Goal: Task Accomplishment & Management: Manage account settings

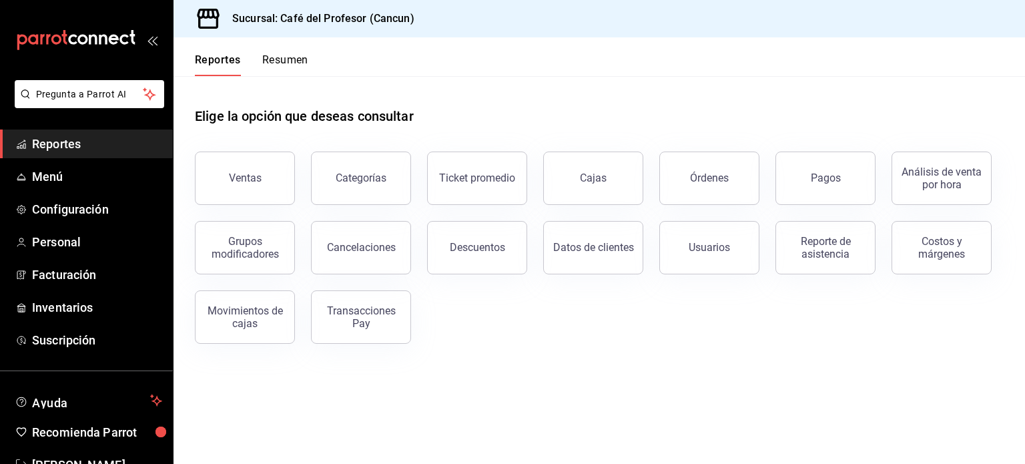
click at [291, 65] on button "Resumen" at bounding box center [285, 64] width 46 height 23
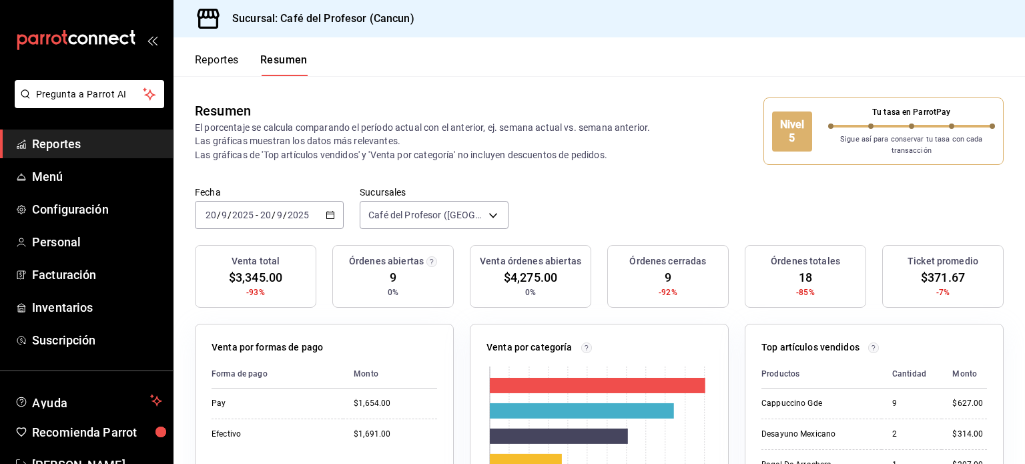
scroll to position [39, 0]
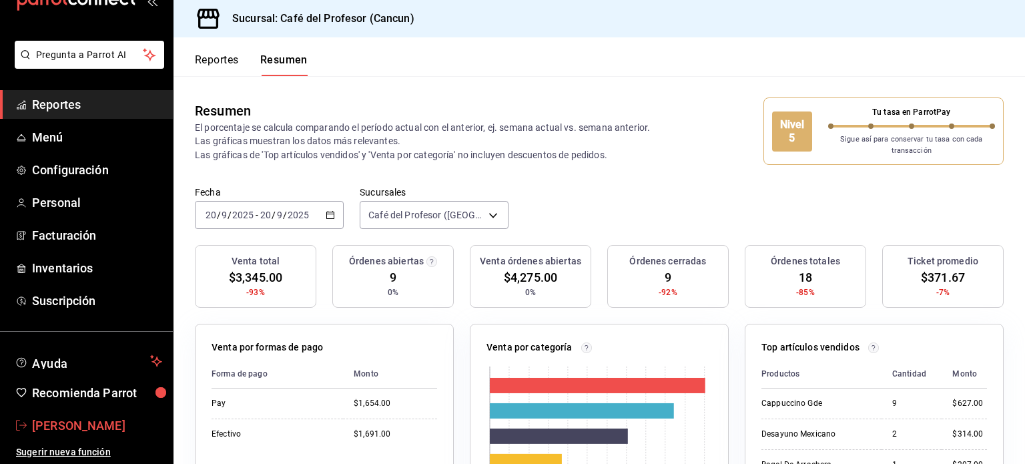
click at [89, 419] on span "[PERSON_NAME]" at bounding box center [97, 426] width 130 height 18
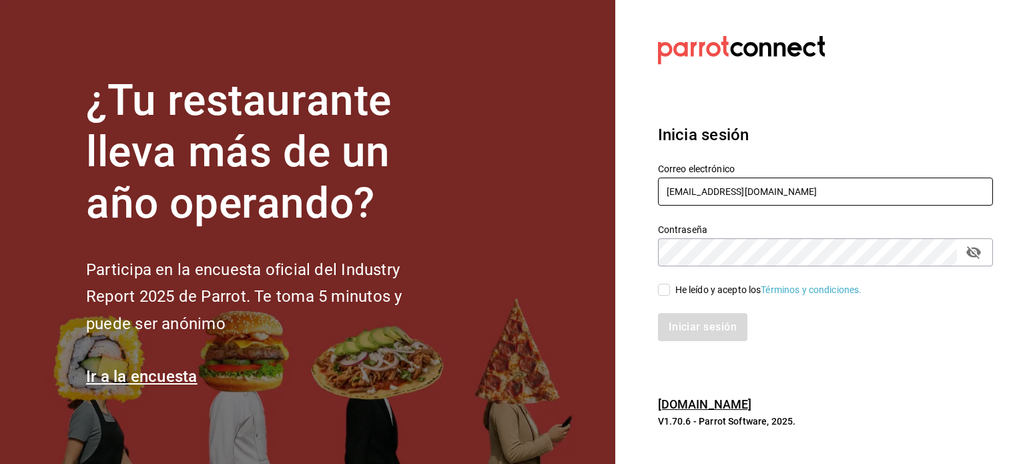
click at [766, 200] on input "[EMAIL_ADDRESS][DOMAIN_NAME]" at bounding box center [825, 192] width 335 height 28
type input "[EMAIL_ADDRESS][DOMAIN_NAME]"
click at [662, 290] on input "He leído y acepto los Términos y condiciones." at bounding box center [664, 290] width 12 height 12
checkbox input "true"
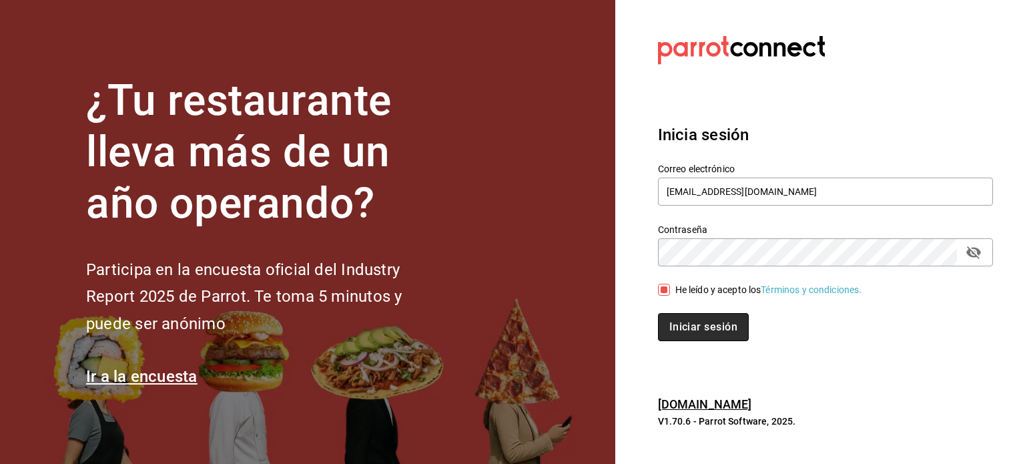
click at [683, 334] on button "Iniciar sesión" at bounding box center [703, 327] width 91 height 28
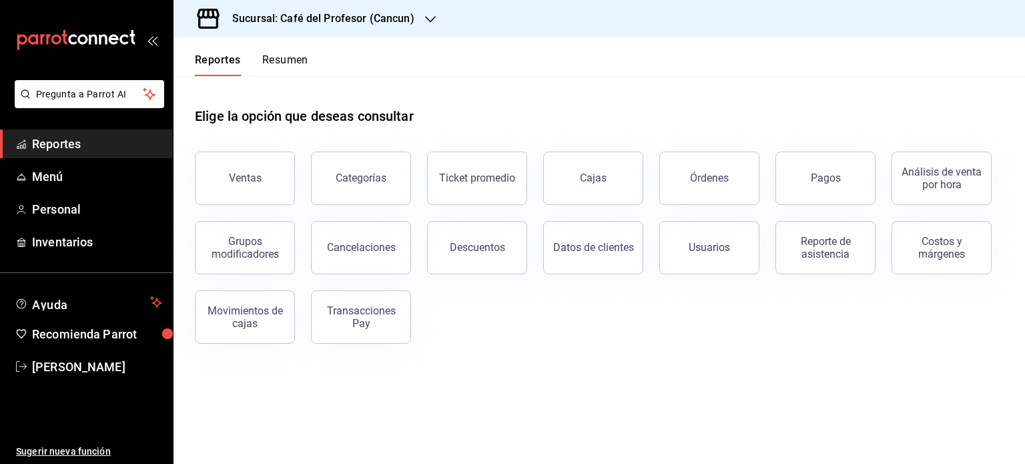
click at [294, 63] on button "Resumen" at bounding box center [285, 64] width 46 height 23
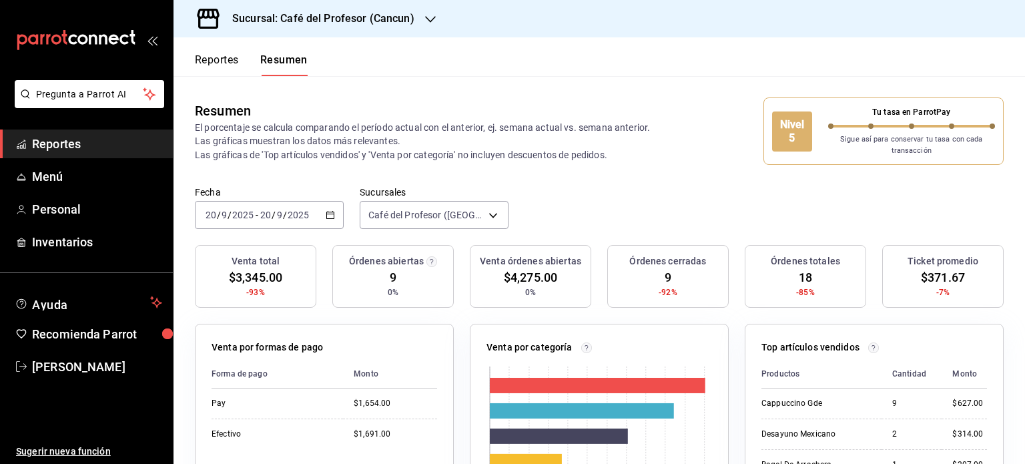
click at [419, 25] on div "Sucursal: Café del Profesor (Cancun)" at bounding box center [312, 18] width 257 height 37
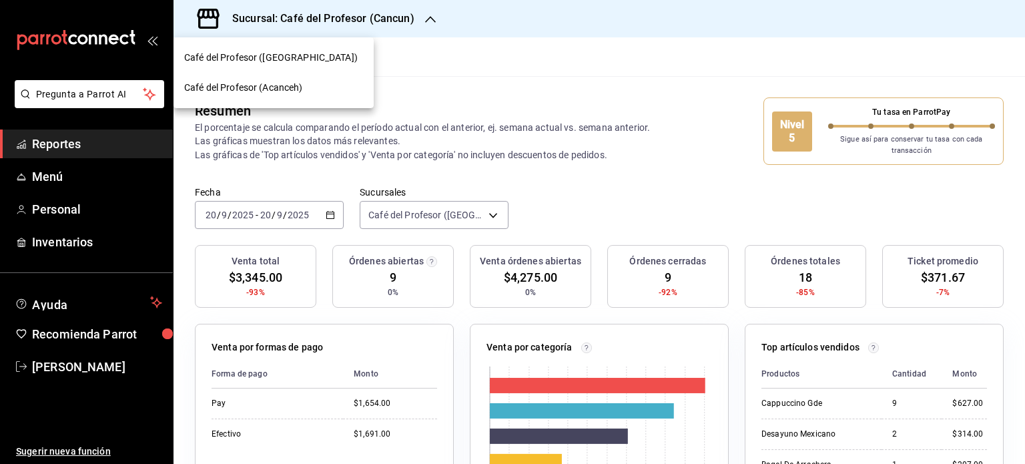
click at [320, 91] on div "Café del Profesor (Acanceh)" at bounding box center [273, 88] width 179 height 14
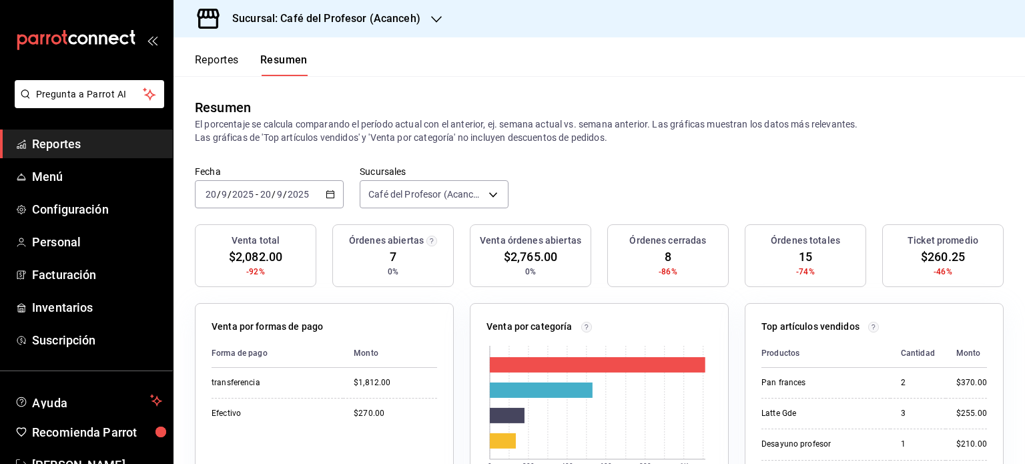
click at [438, 18] on icon "button" at bounding box center [436, 19] width 11 height 7
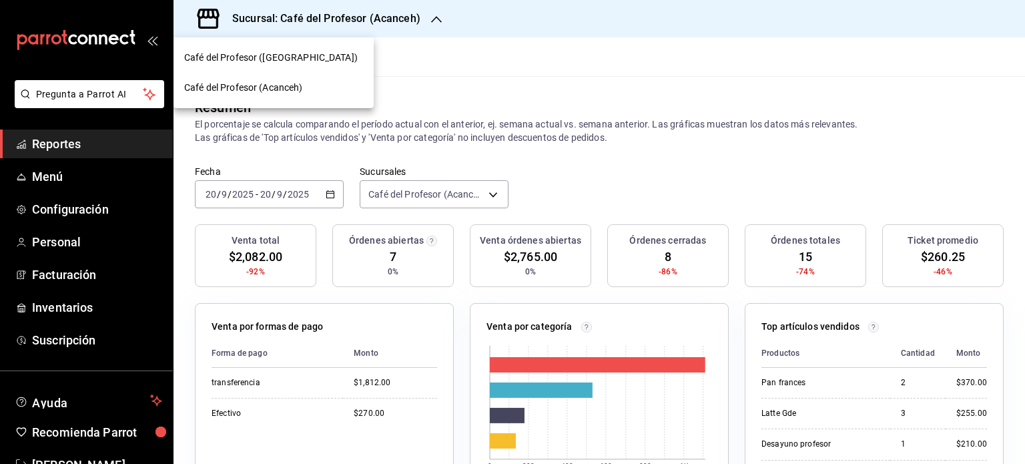
click at [309, 65] on div "Café del Profesor ([GEOGRAPHIC_DATA])" at bounding box center [274, 58] width 200 height 30
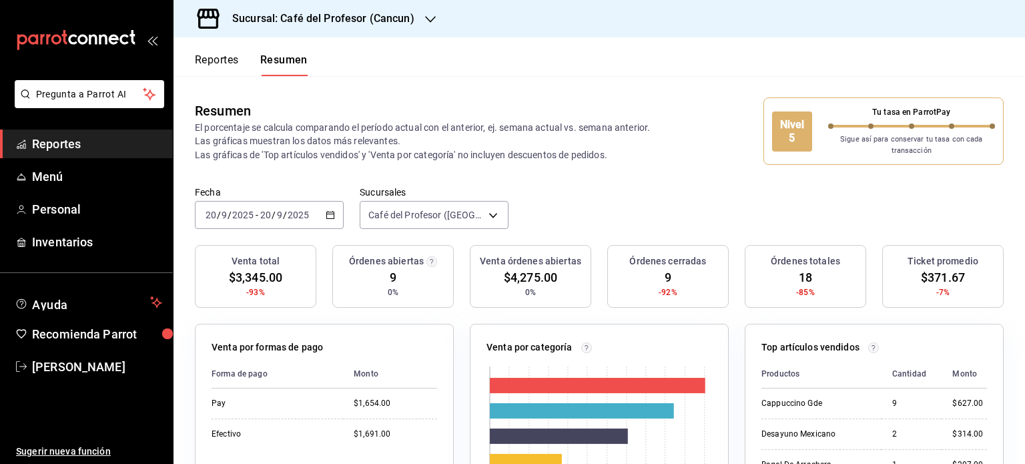
click at [430, 21] on icon "button" at bounding box center [430, 19] width 11 height 11
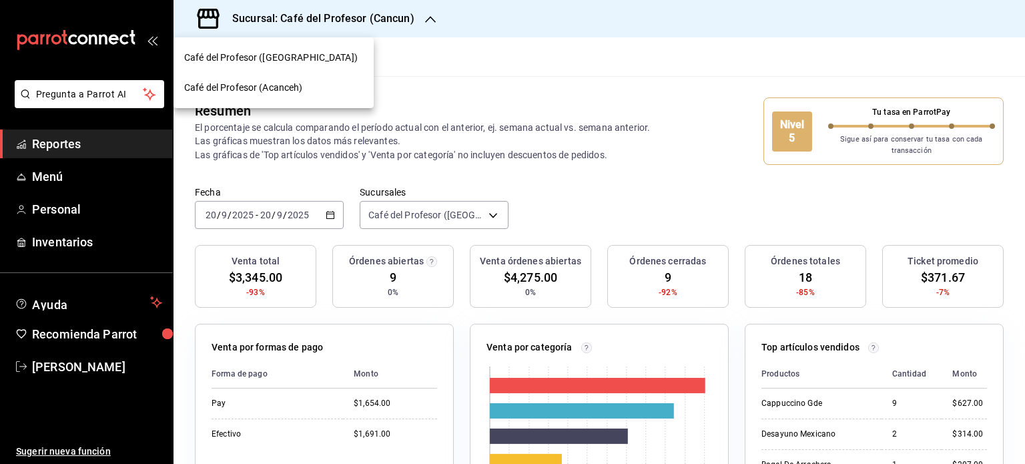
click at [326, 93] on div "Café del Profesor (Acanceh)" at bounding box center [273, 88] width 179 height 14
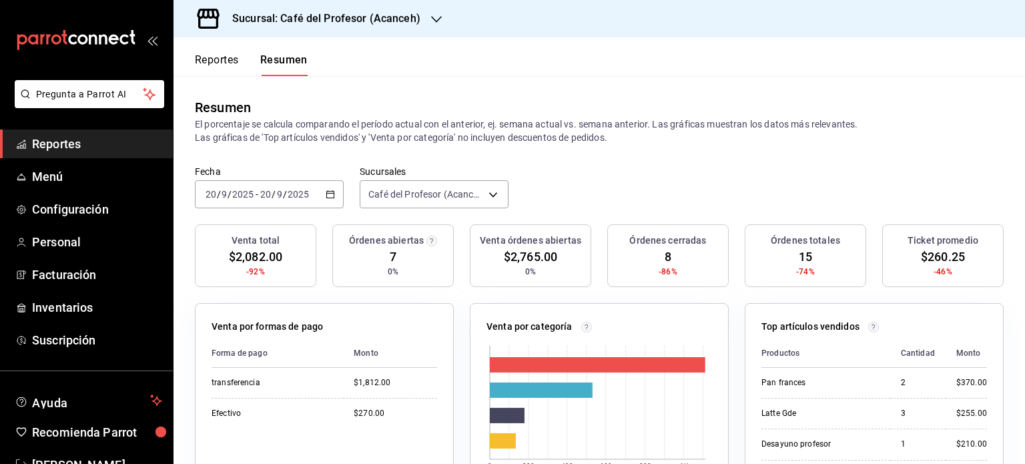
click at [431, 18] on icon "button" at bounding box center [436, 19] width 11 height 11
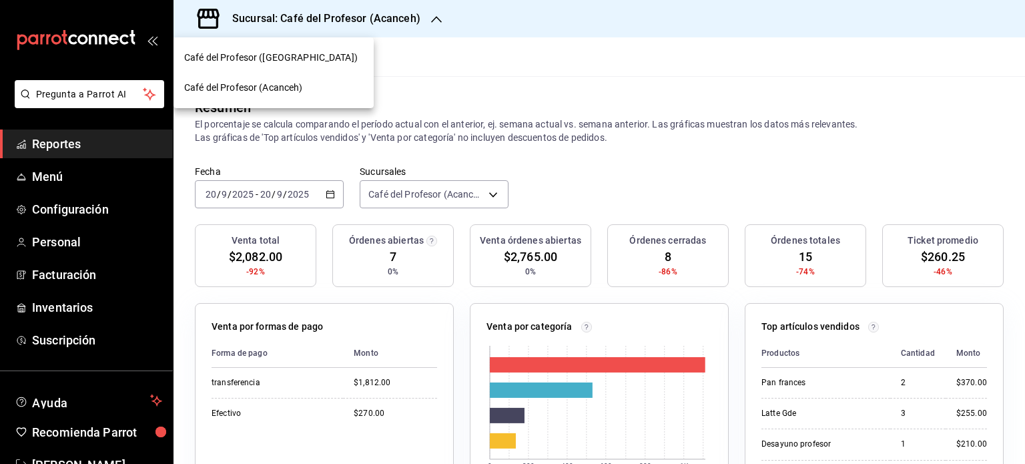
click at [354, 58] on div "Café del Profesor ([GEOGRAPHIC_DATA])" at bounding box center [273, 58] width 179 height 14
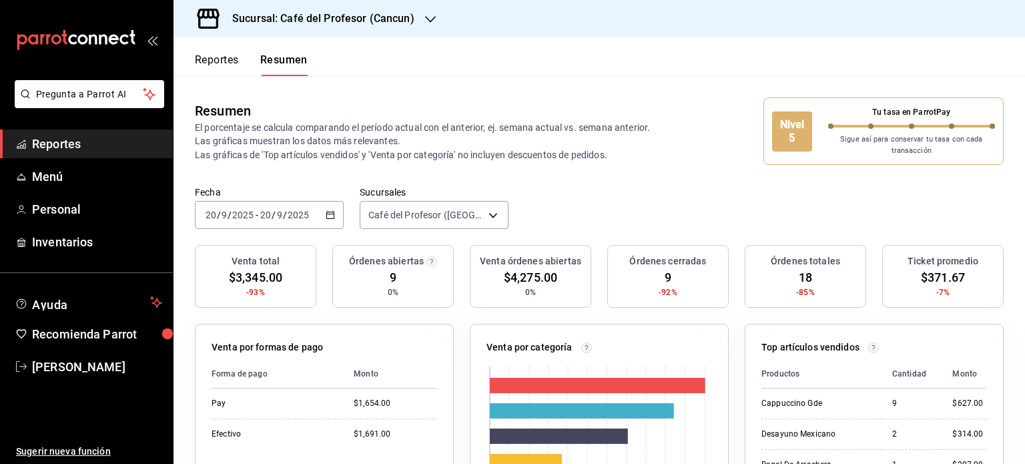
click at [230, 65] on button "Reportes" at bounding box center [217, 64] width 44 height 23
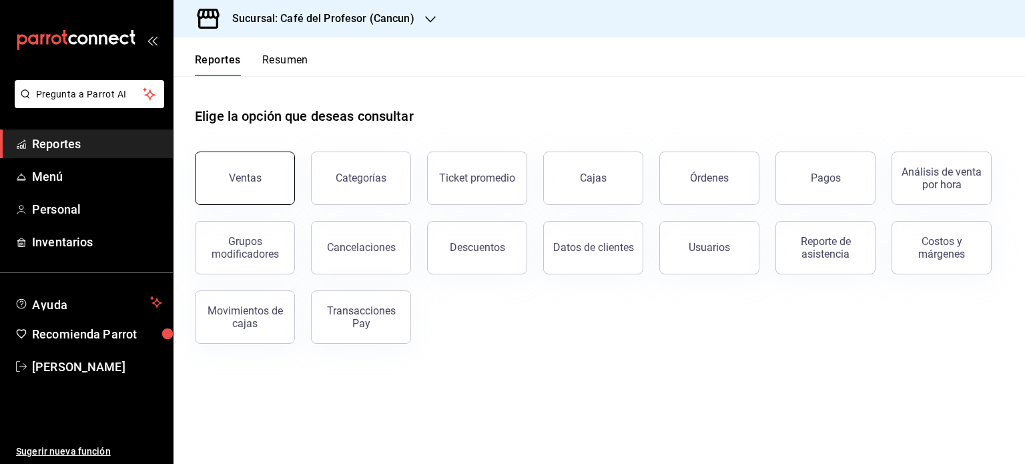
click at [244, 180] on div "Ventas" at bounding box center [245, 178] width 33 height 13
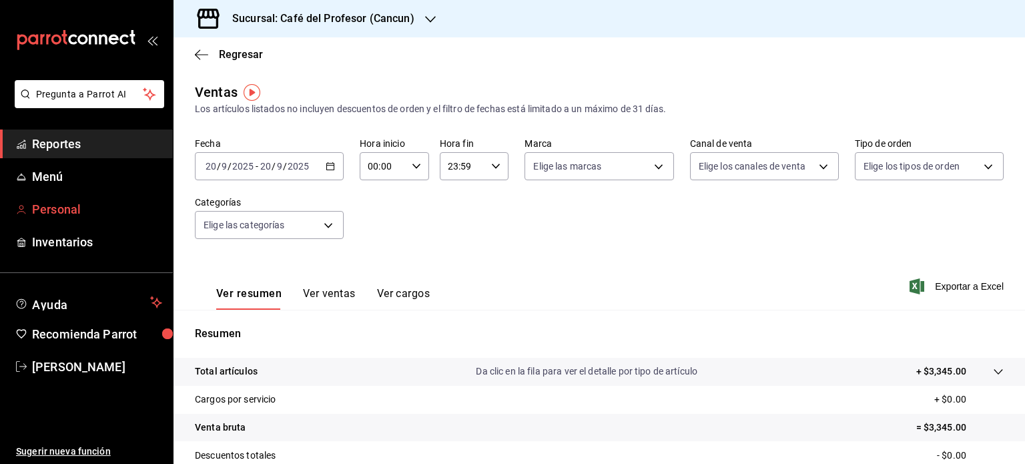
click at [15, 213] on link "Personal" at bounding box center [86, 209] width 173 height 29
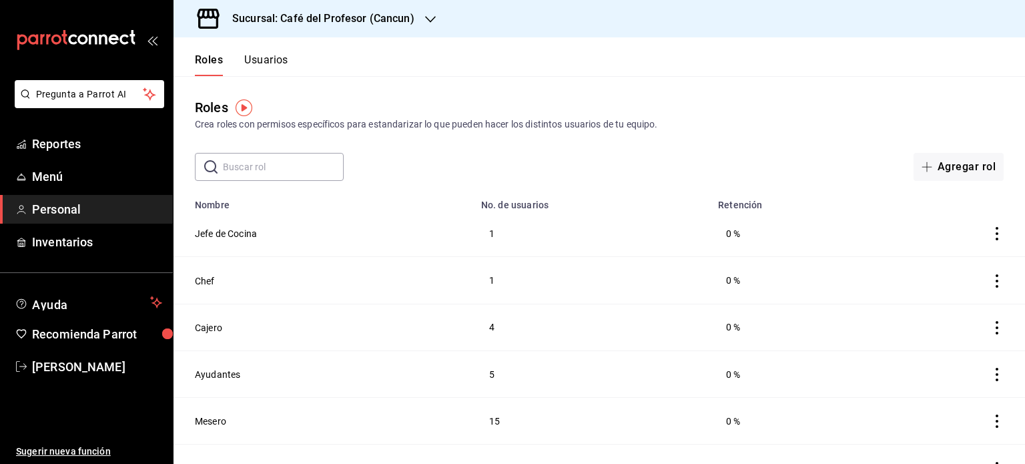
click at [272, 58] on button "Usuarios" at bounding box center [266, 64] width 44 height 23
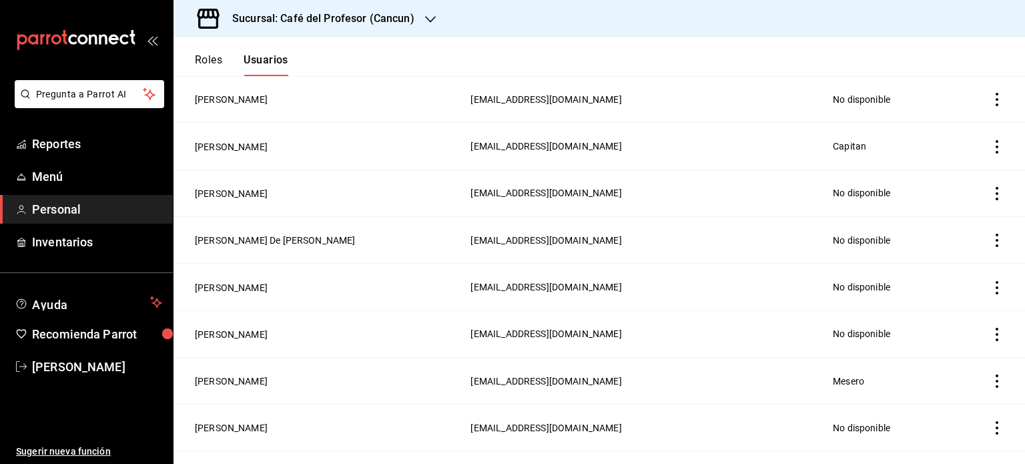
scroll to position [489, 0]
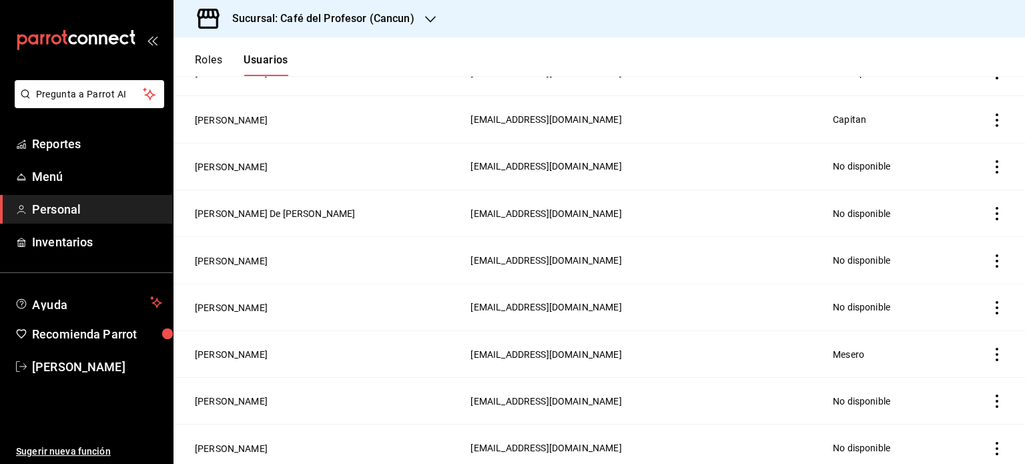
click at [991, 262] on icon "actions" at bounding box center [997, 260] width 13 height 13
click at [69, 149] on div at bounding box center [512, 232] width 1025 height 464
click at [63, 140] on span "Reportes" at bounding box center [97, 144] width 130 height 18
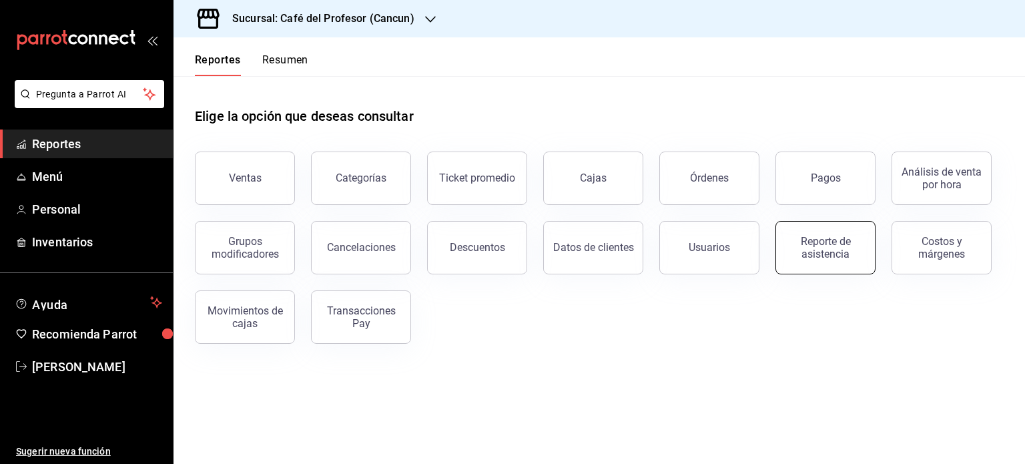
click at [814, 266] on button "Reporte de asistencia" at bounding box center [826, 247] width 100 height 53
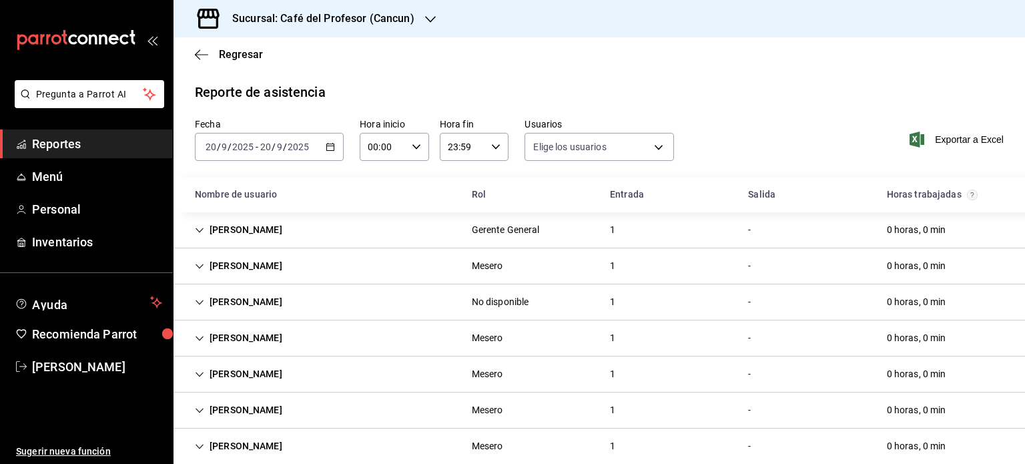
type input "20fffff5-e4cd-4835-a79c-7c5f05db6b0c,8d5276e6-d829-4b1c-b944-a44e79b40fb3,1955d…"
click at [243, 263] on div "Luis Vargas" at bounding box center [238, 266] width 109 height 25
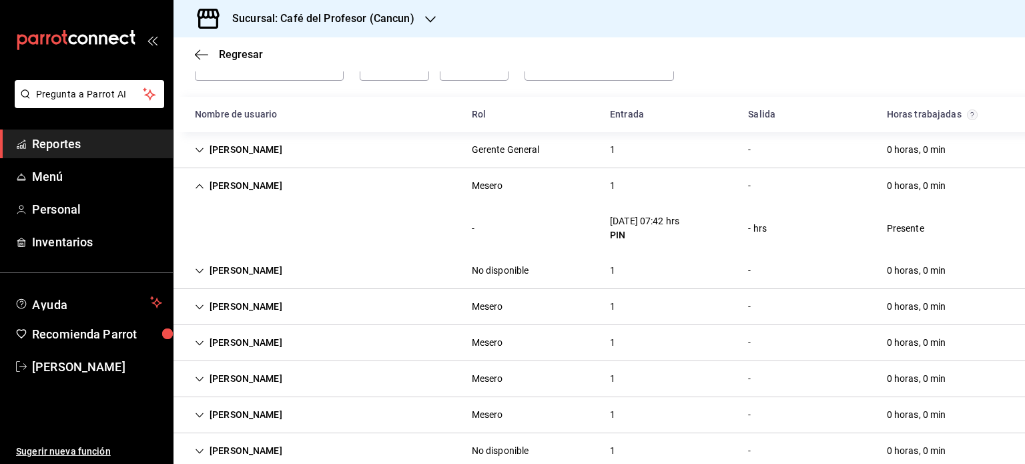
scroll to position [107, 0]
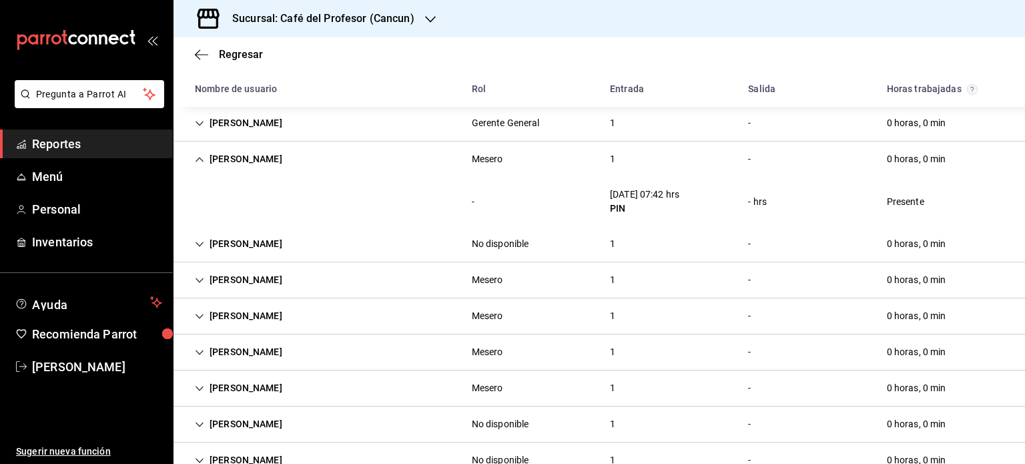
click at [203, 282] on icon "Cell" at bounding box center [199, 280] width 9 height 9
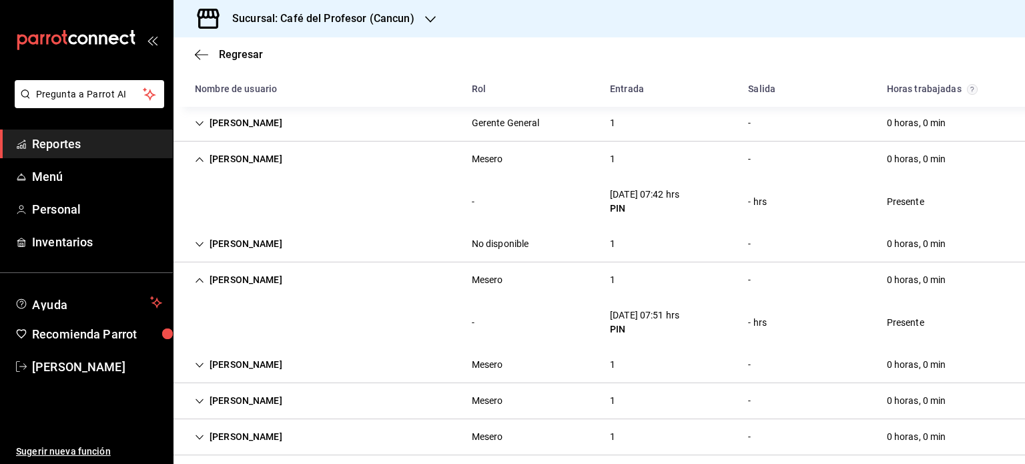
click at [199, 364] on icon "Cell" at bounding box center [199, 365] width 9 height 9
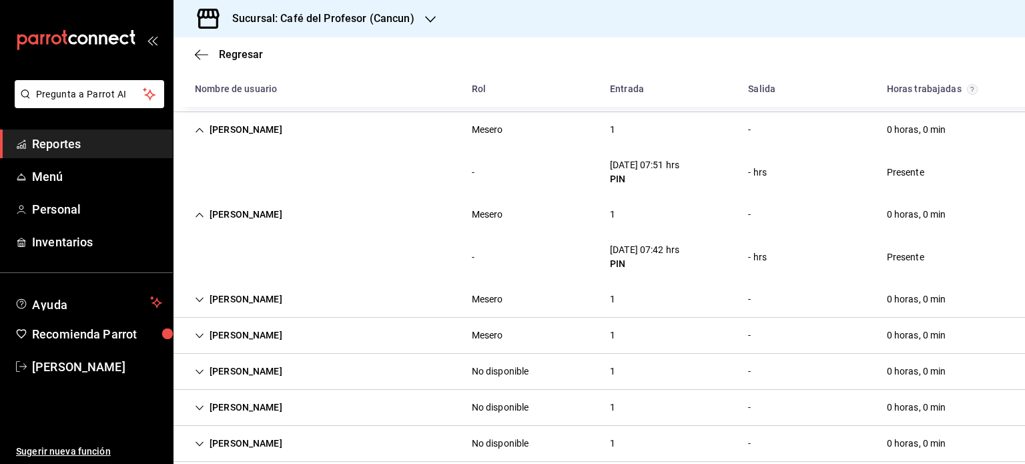
scroll to position [267, 0]
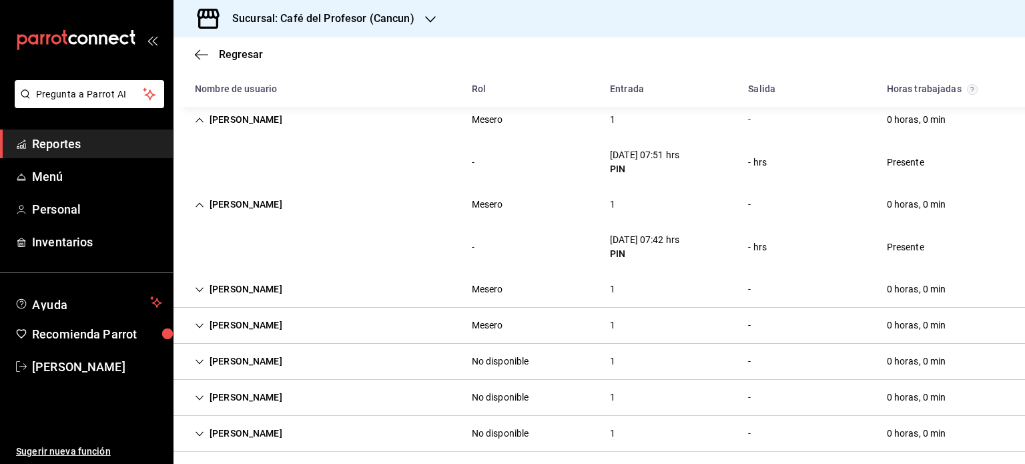
click at [195, 282] on div "Giovana Moreno" at bounding box center [238, 289] width 109 height 25
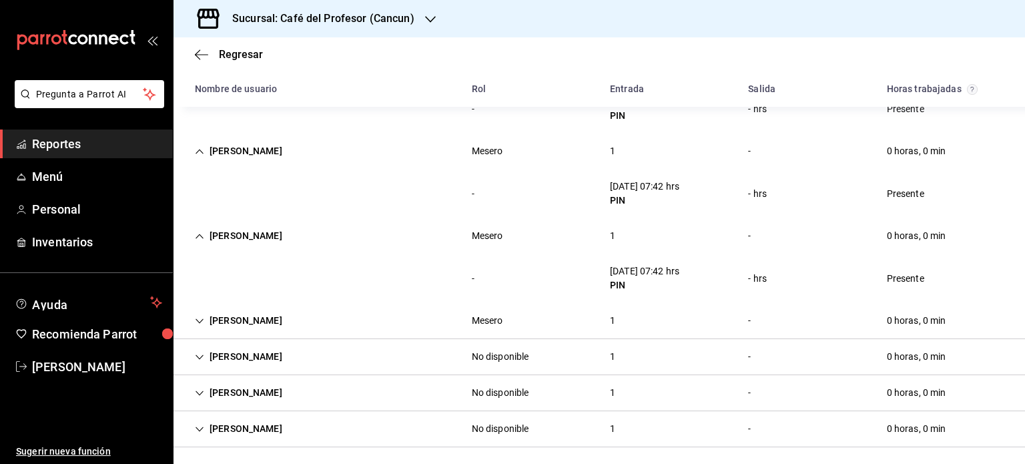
scroll to position [324, 0]
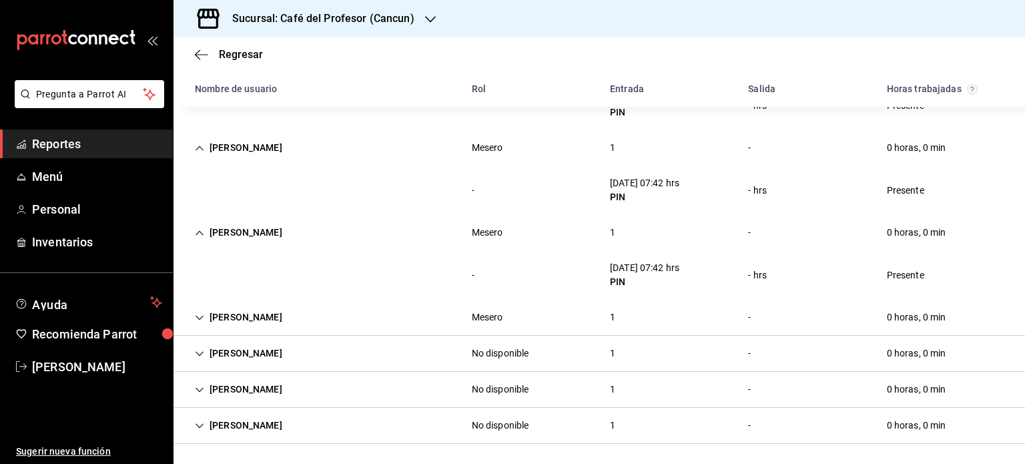
click at [202, 317] on icon "Cell" at bounding box center [199, 317] width 9 height 9
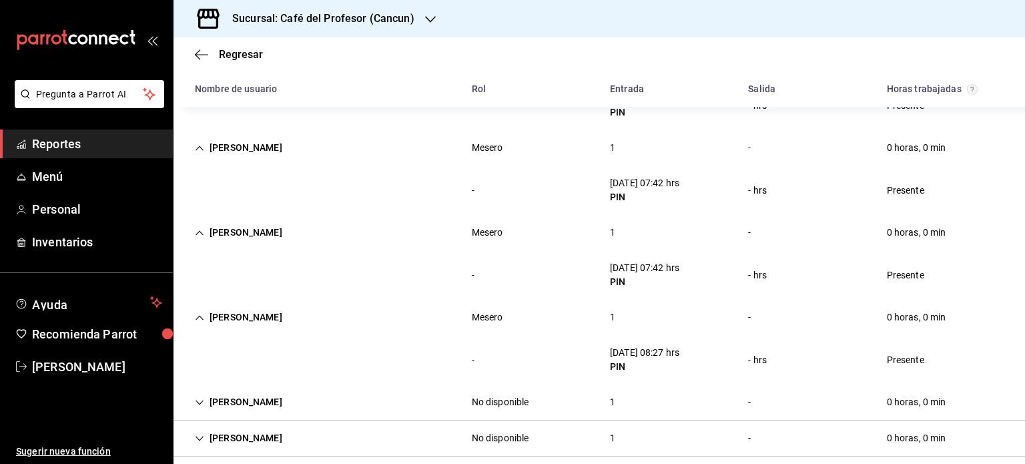
click at [216, 396] on div "jaime jimenez" at bounding box center [238, 402] width 109 height 25
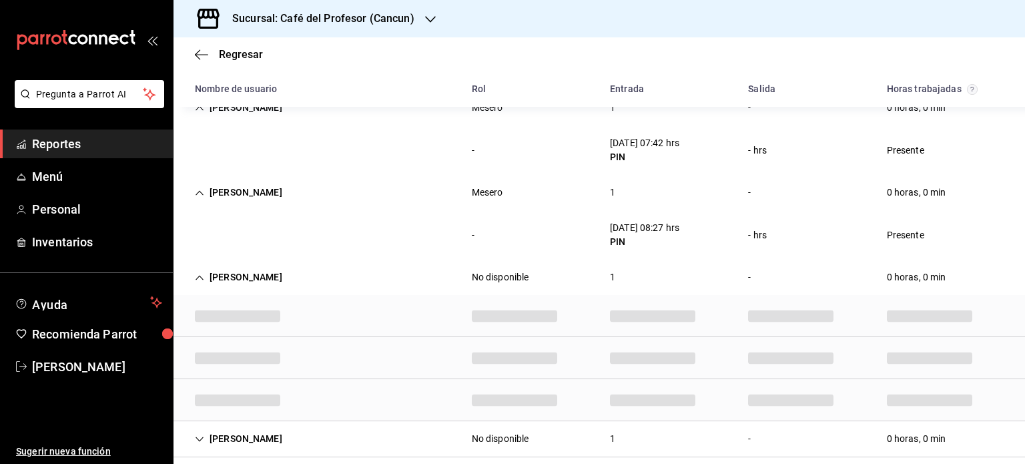
scroll to position [422, 0]
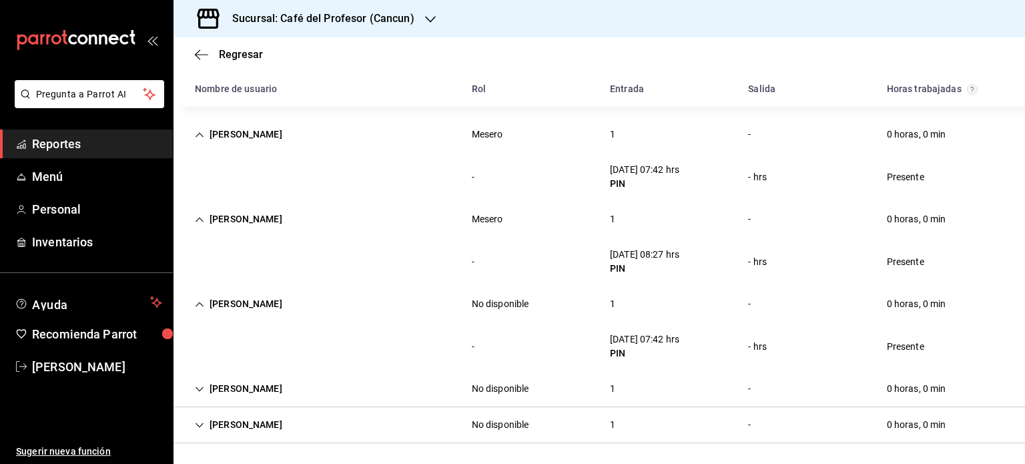
click at [196, 386] on icon "Cell" at bounding box center [199, 389] width 9 height 9
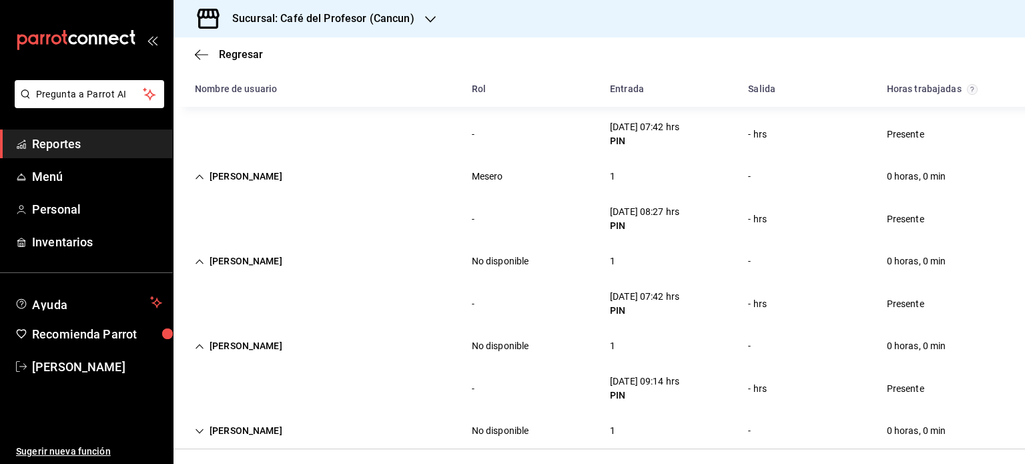
scroll to position [471, 0]
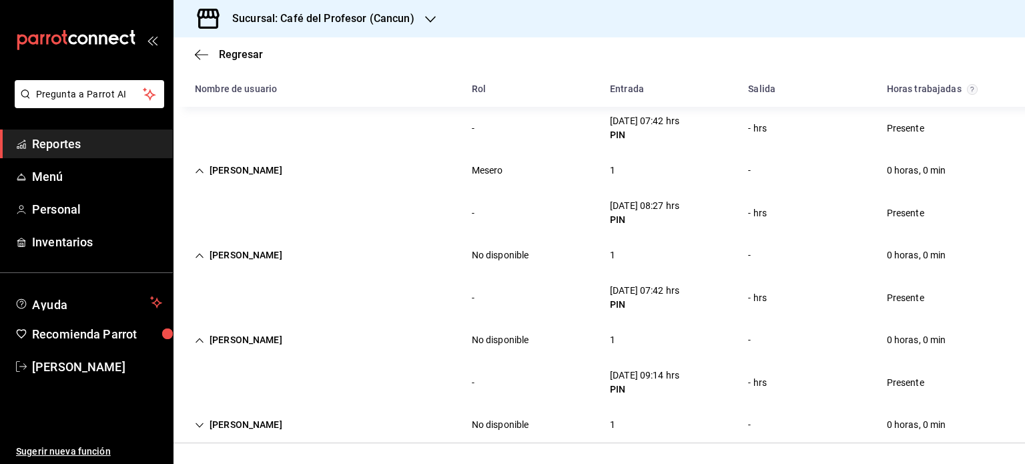
click at [198, 426] on icon "Cell" at bounding box center [199, 425] width 9 height 9
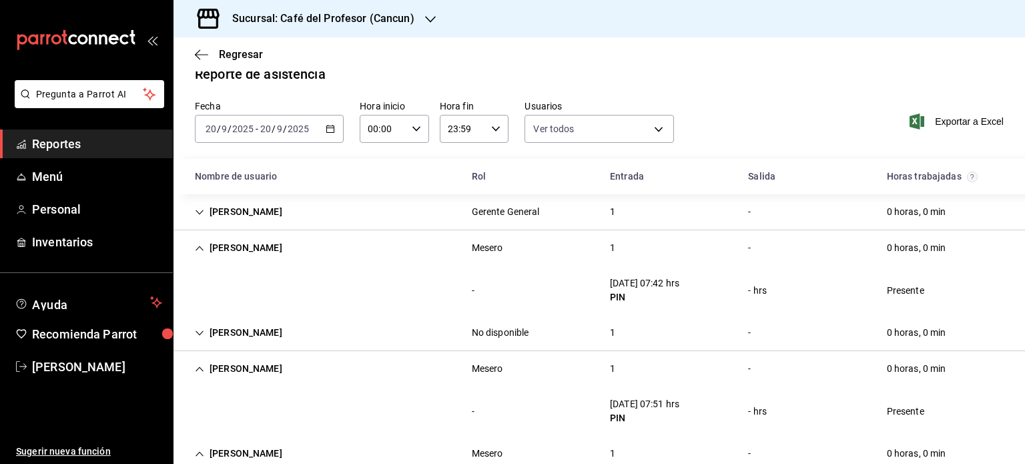
scroll to position [0, 0]
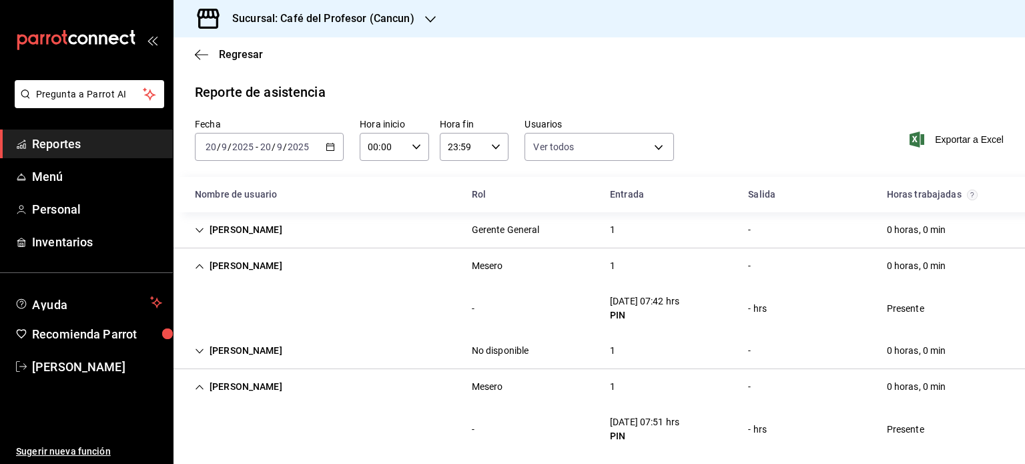
click at [209, 346] on div "Arturo Vargas" at bounding box center [238, 350] width 109 height 25
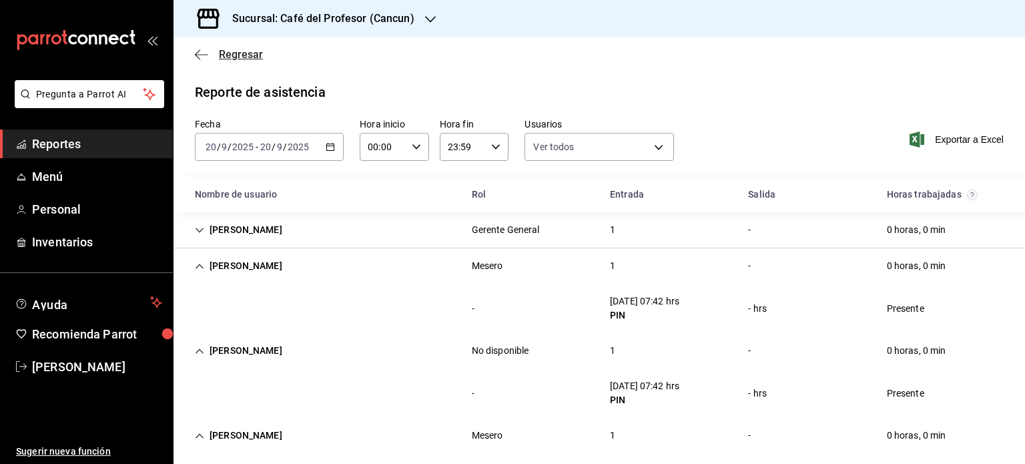
click at [198, 55] on icon "button" at bounding box center [201, 55] width 13 height 12
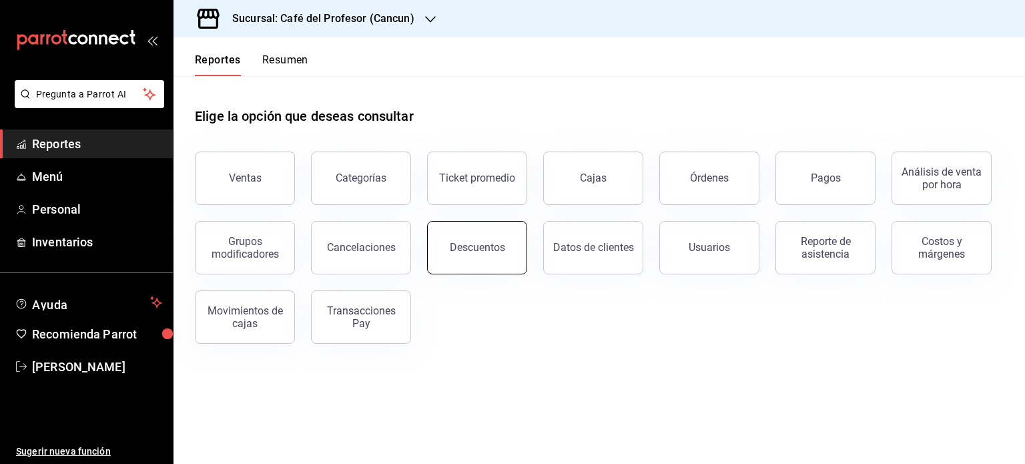
click at [469, 259] on button "Descuentos" at bounding box center [477, 247] width 100 height 53
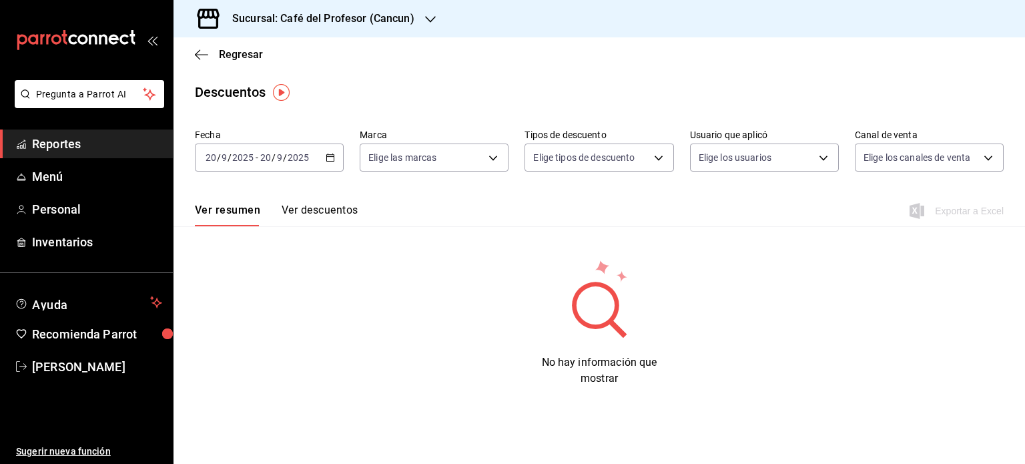
click at [343, 211] on button "Ver descuentos" at bounding box center [320, 215] width 76 height 23
click at [336, 160] on div "2025-09-20 20 / 9 / 2025 - 2025-09-20 20 / 9 / 2025" at bounding box center [269, 158] width 149 height 28
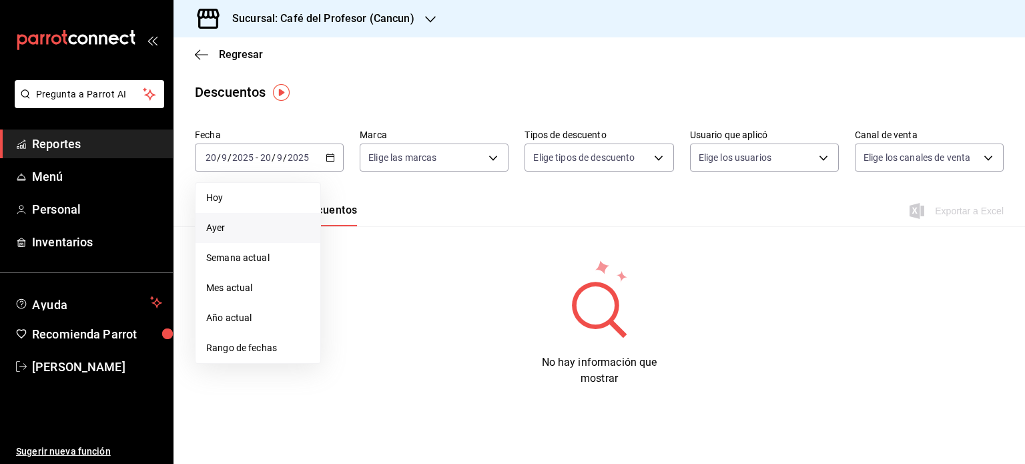
click at [260, 222] on span "Ayer" at bounding box center [257, 228] width 103 height 14
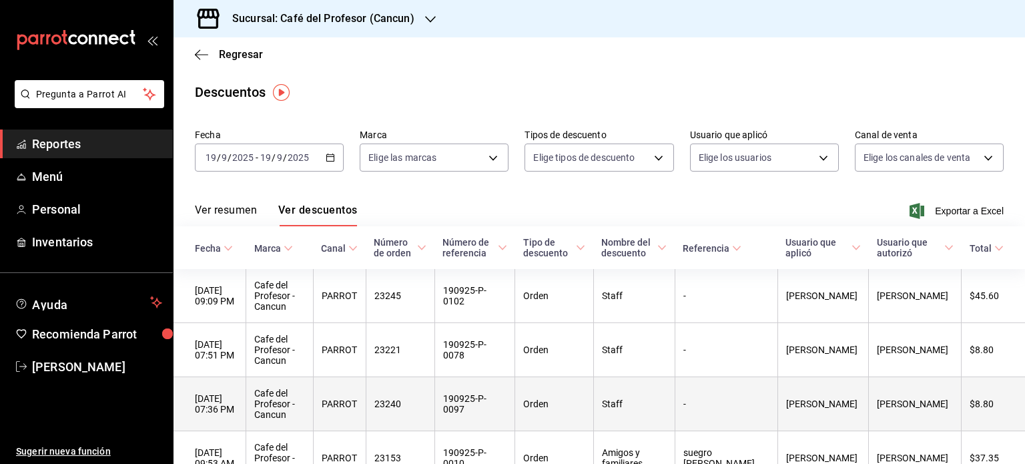
click at [943, 427] on th "Martha Aparicio" at bounding box center [915, 404] width 93 height 54
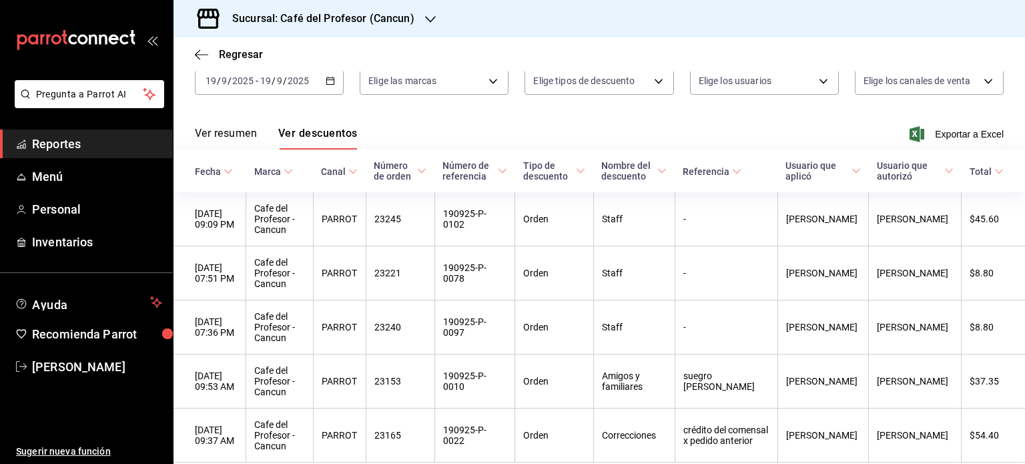
scroll to position [134, 0]
